Goal: Find specific page/section: Find specific page/section

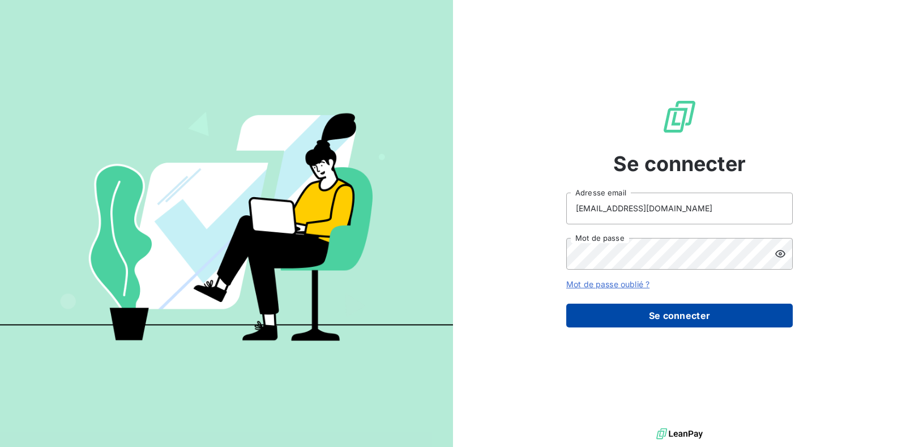
click at [632, 308] on button "Se connecter" at bounding box center [679, 315] width 226 height 24
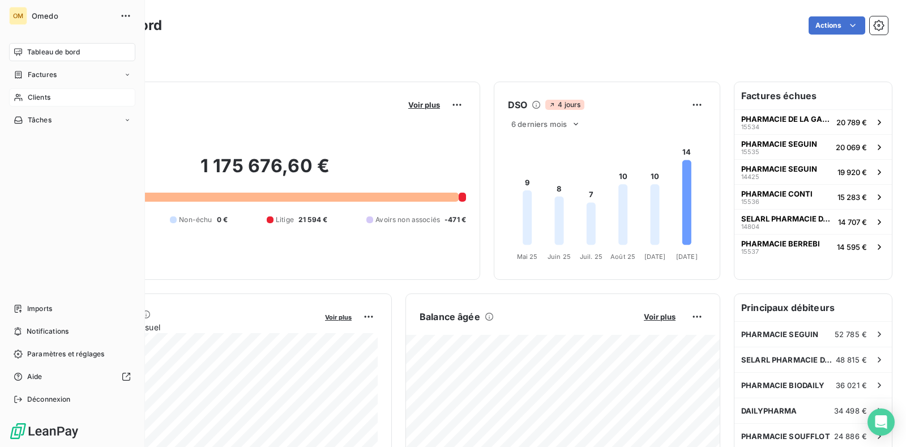
click at [50, 101] on span "Clients" at bounding box center [39, 97] width 23 height 10
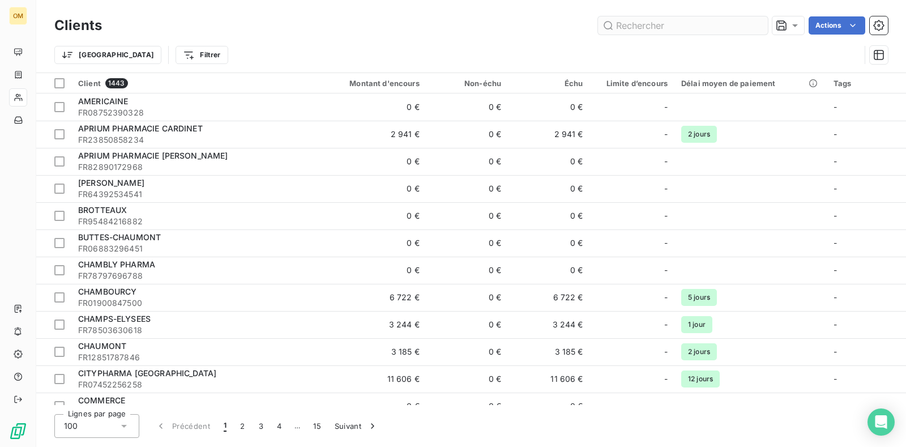
click at [678, 29] on input "text" at bounding box center [683, 25] width 170 height 18
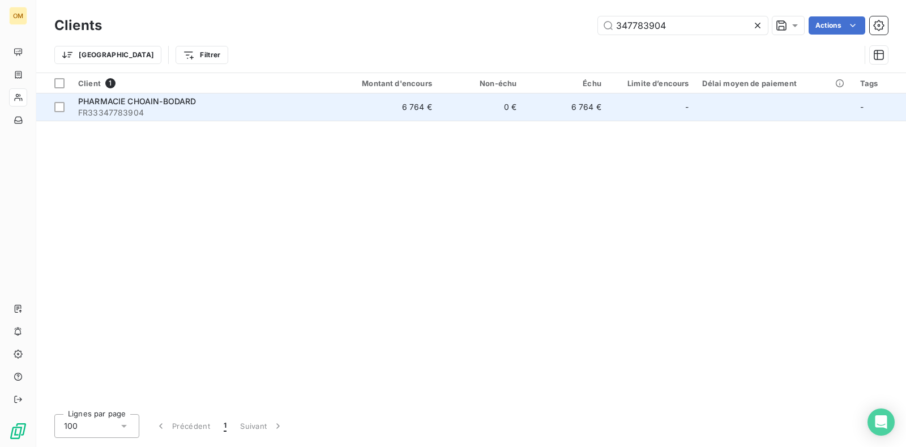
type input "347783904"
click at [223, 102] on div "PHARMACIE CHOAIN-BODARD" at bounding box center [198, 101] width 240 height 11
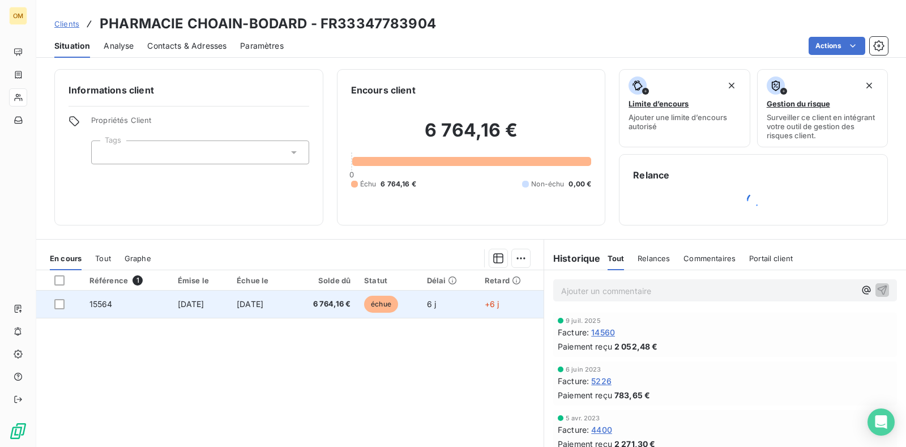
click at [193, 303] on span "[DATE]" at bounding box center [191, 304] width 27 height 10
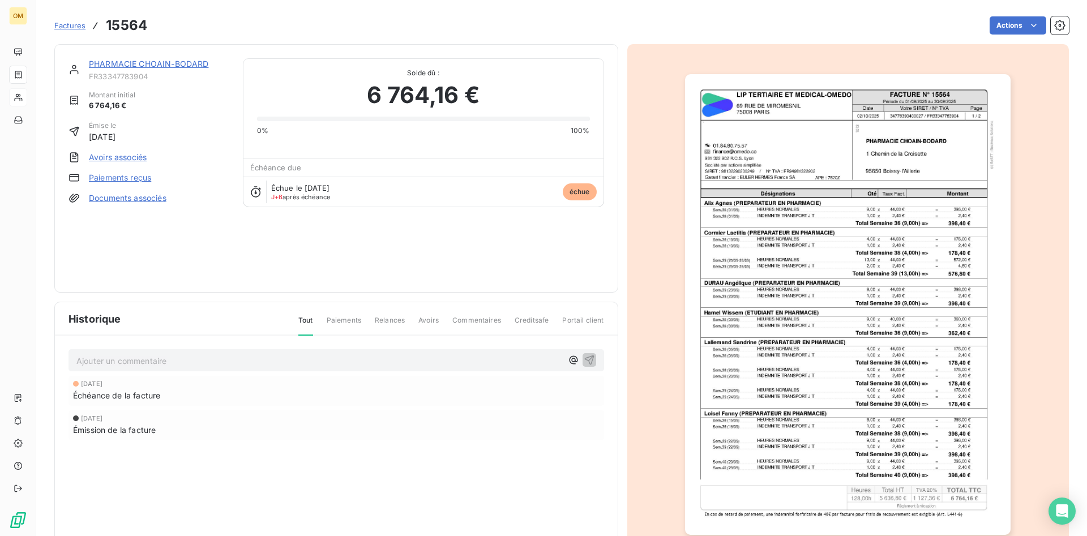
click at [717, 142] on img "button" at bounding box center [848, 304] width 326 height 461
